Goal: Find contact information: Find contact information

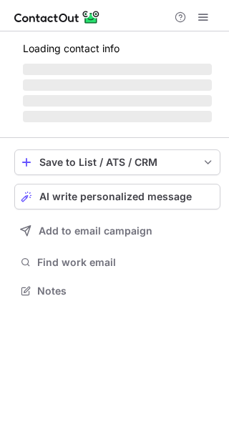
scroll to position [277, 229]
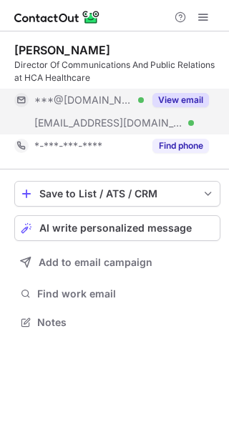
scroll to position [313, 229]
click at [180, 99] on button "View email" at bounding box center [180, 100] width 57 height 14
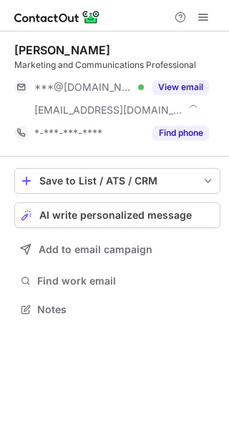
scroll to position [300, 229]
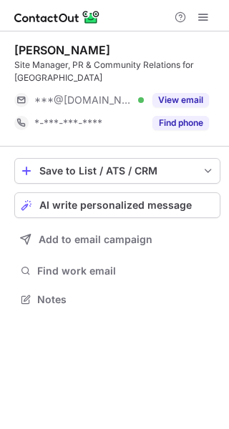
scroll to position [290, 229]
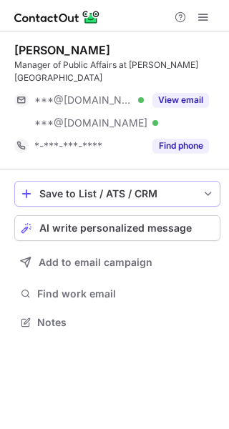
scroll to position [313, 229]
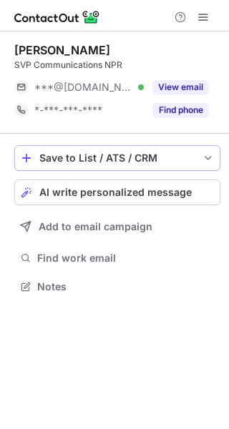
scroll to position [277, 229]
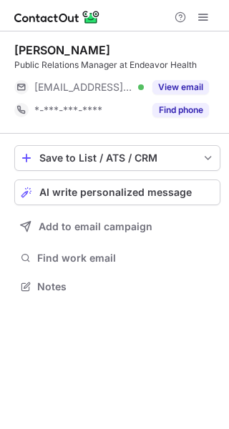
scroll to position [277, 229]
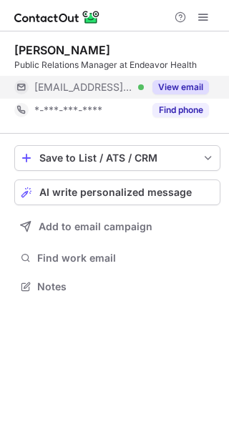
click at [208, 87] on button "View email" at bounding box center [180, 87] width 57 height 14
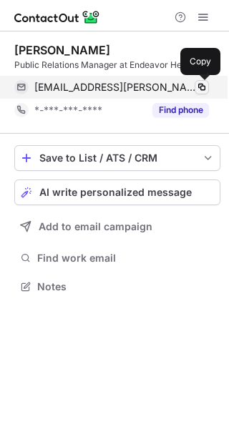
click at [197, 91] on span at bounding box center [201, 87] width 11 height 11
